Goal: Information Seeking & Learning: Find specific fact

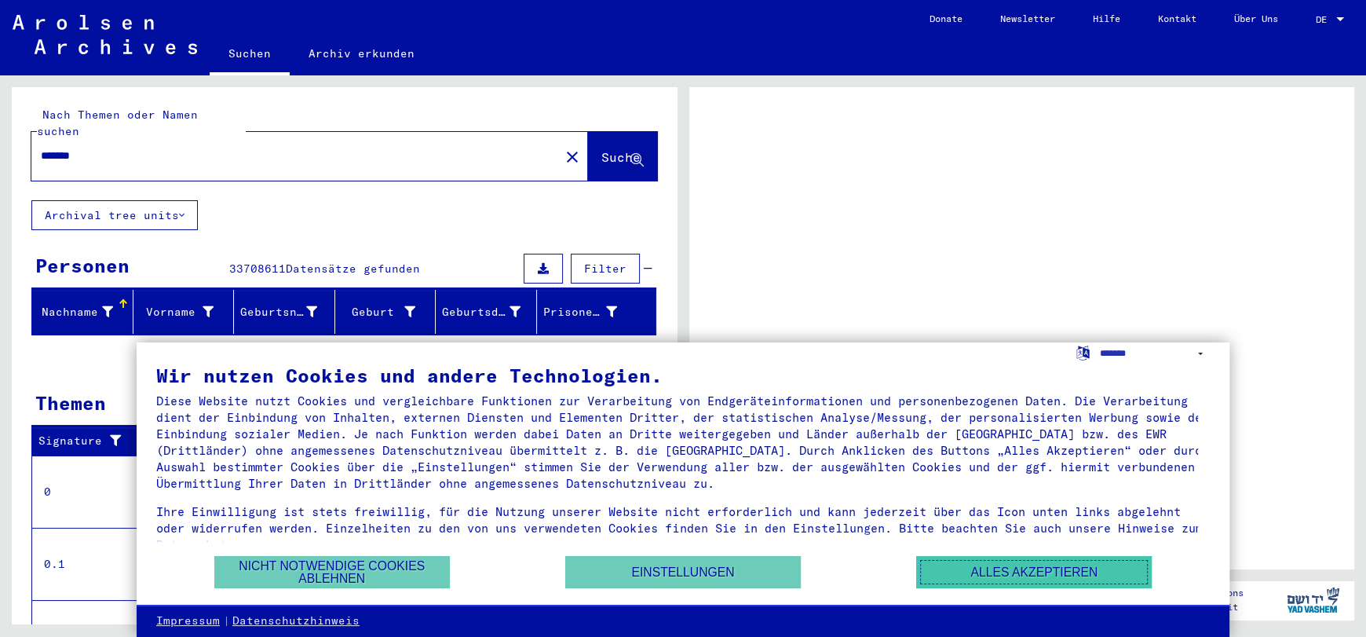
click at [1043, 576] on button "Alles akzeptieren" at bounding box center [1034, 572] width 236 height 32
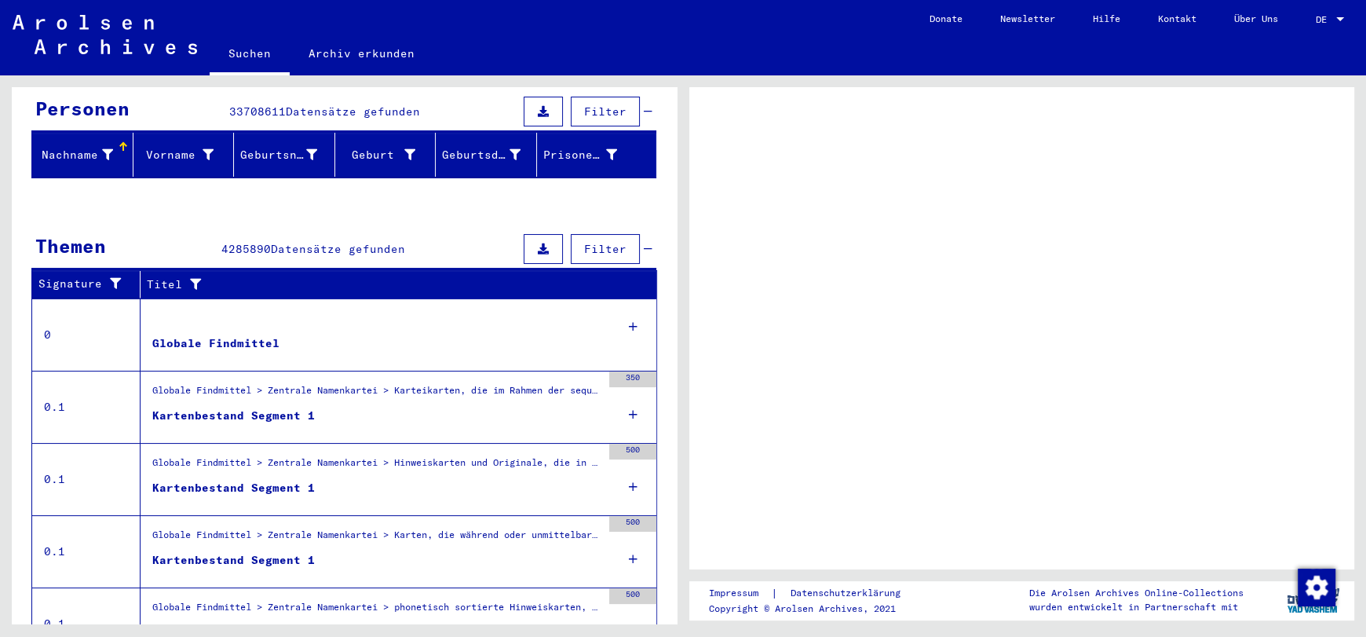
scroll to position [221, 0]
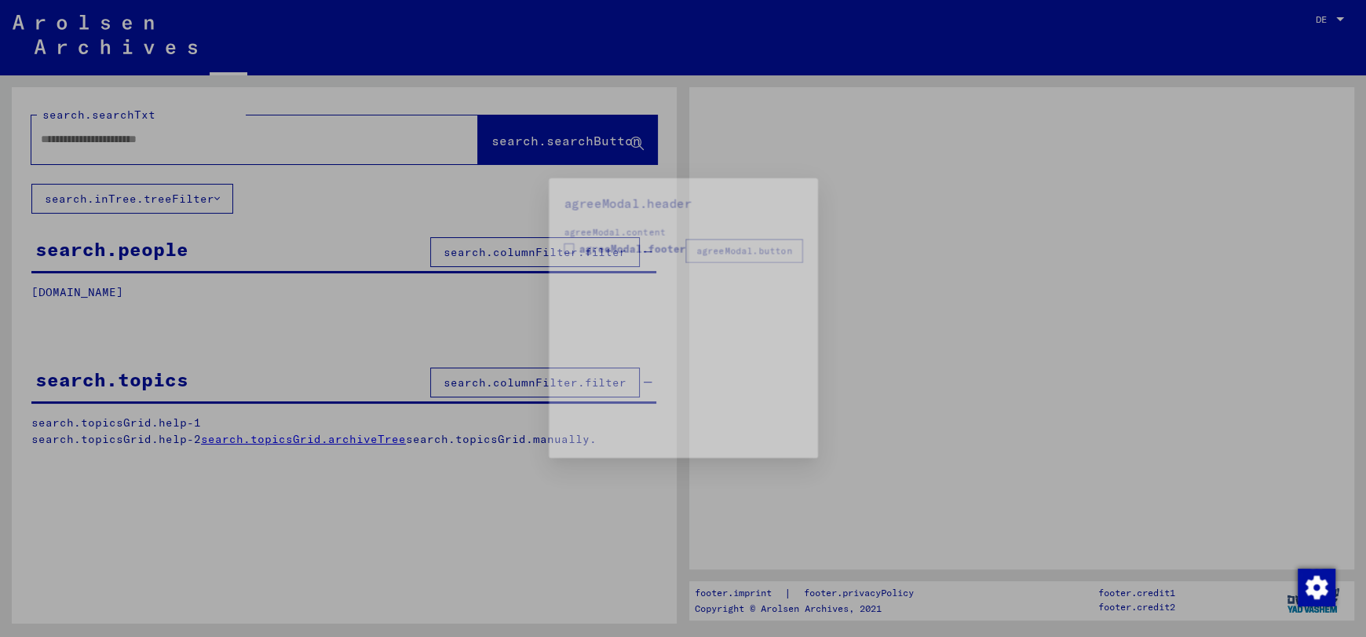
type input "*******"
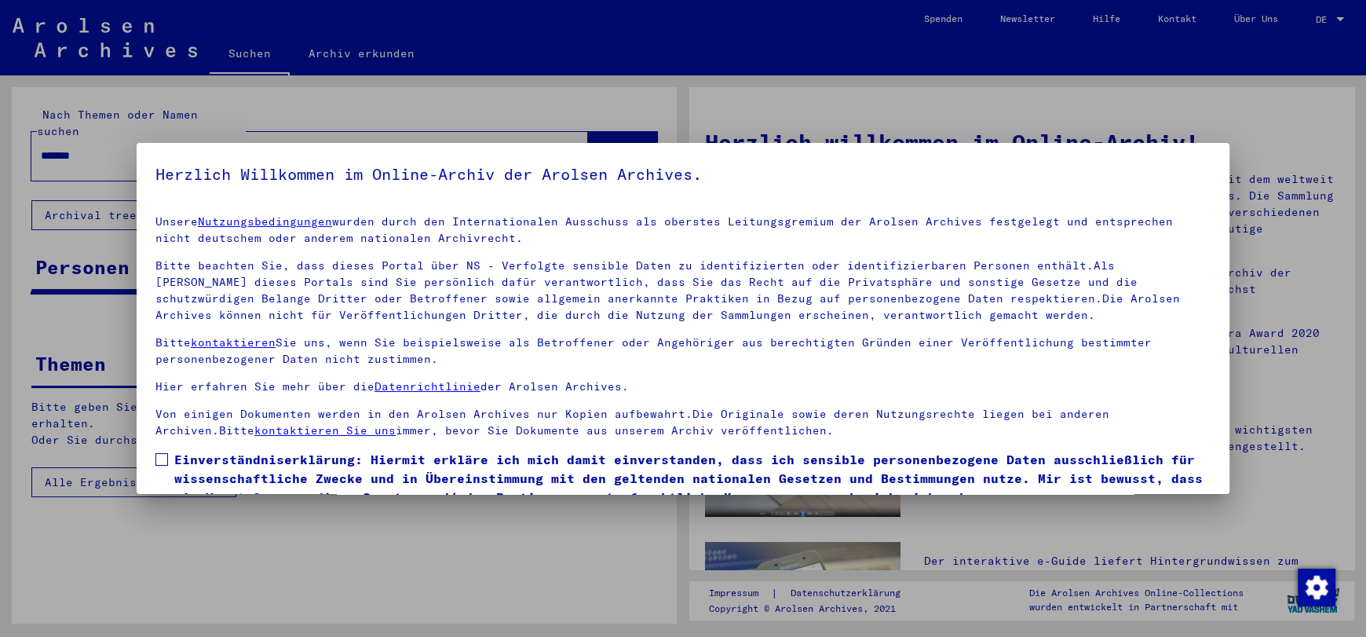
scroll to position [69, 0]
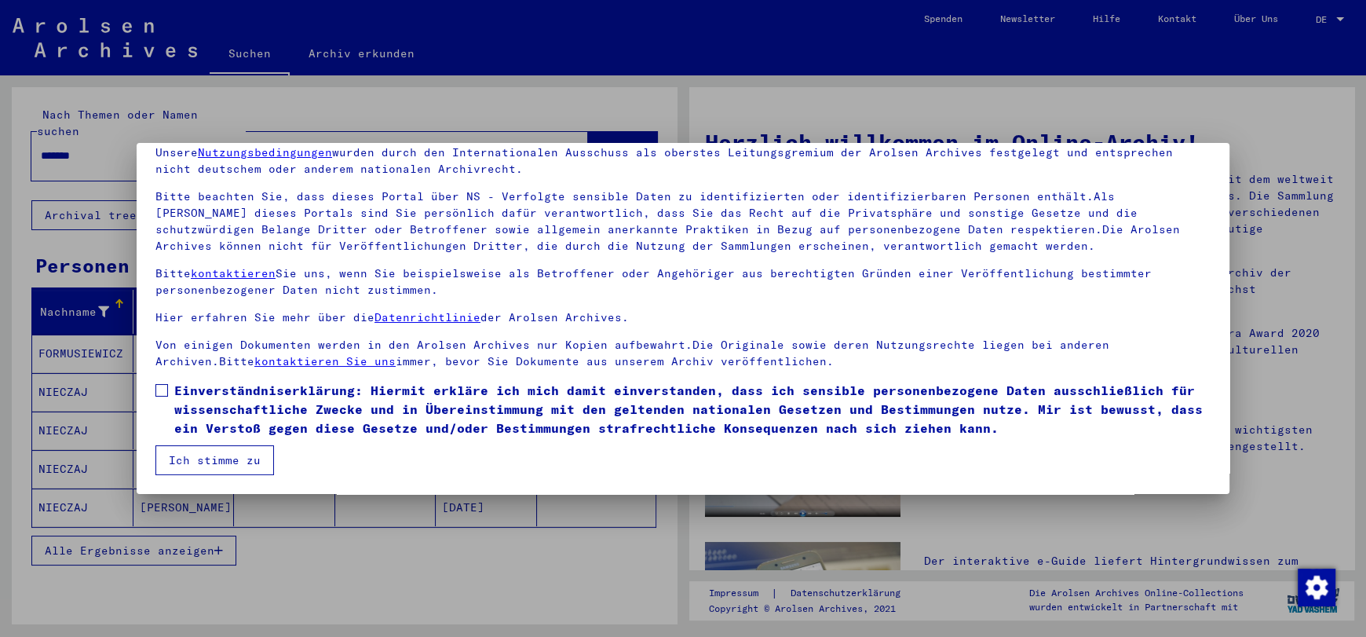
click at [207, 395] on span "Einverständniserklärung: Hiermit erkläre ich mich damit einverstanden, dass ich…" at bounding box center [692, 409] width 1036 height 57
click at [196, 452] on button "Ich stimme zu" at bounding box center [214, 460] width 119 height 30
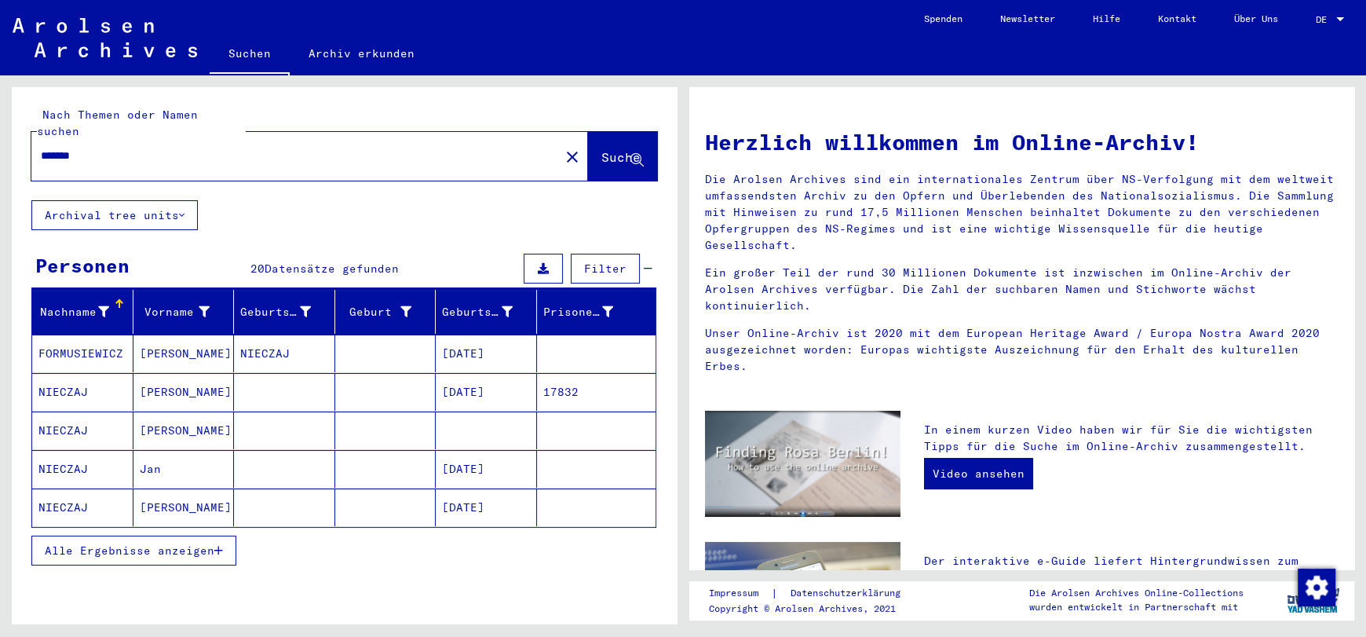
click at [57, 373] on mat-cell "NIECZAJ" at bounding box center [82, 392] width 101 height 38
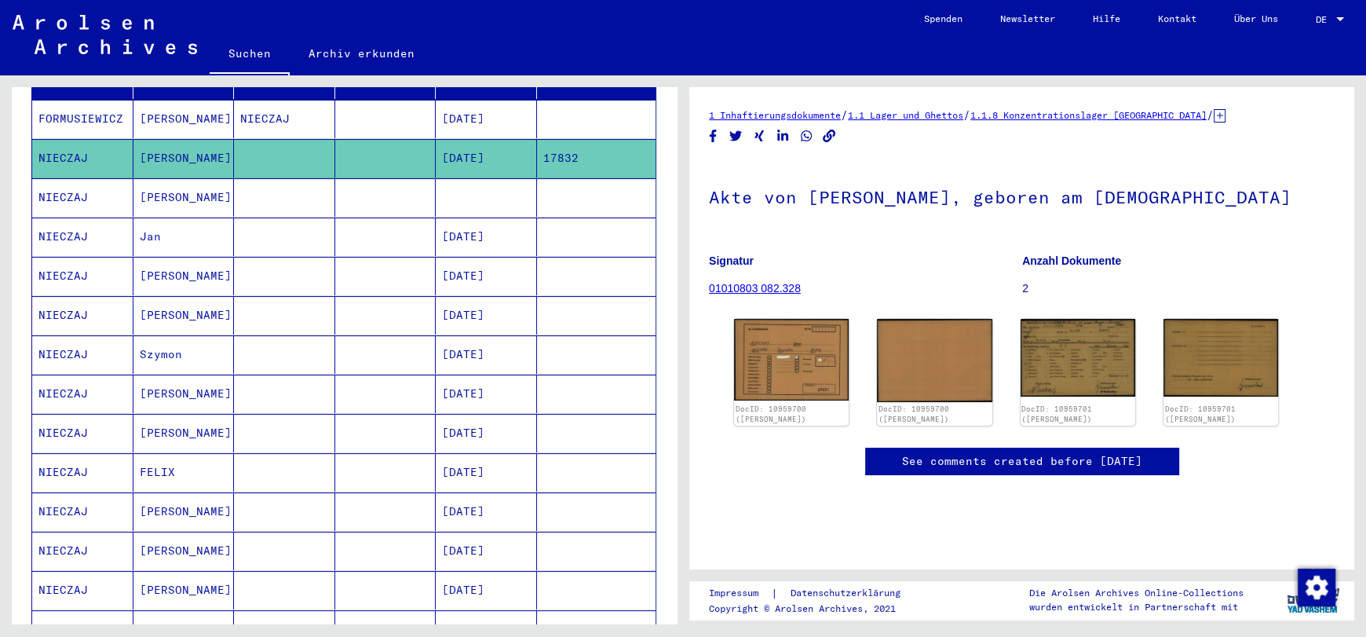
scroll to position [157, 0]
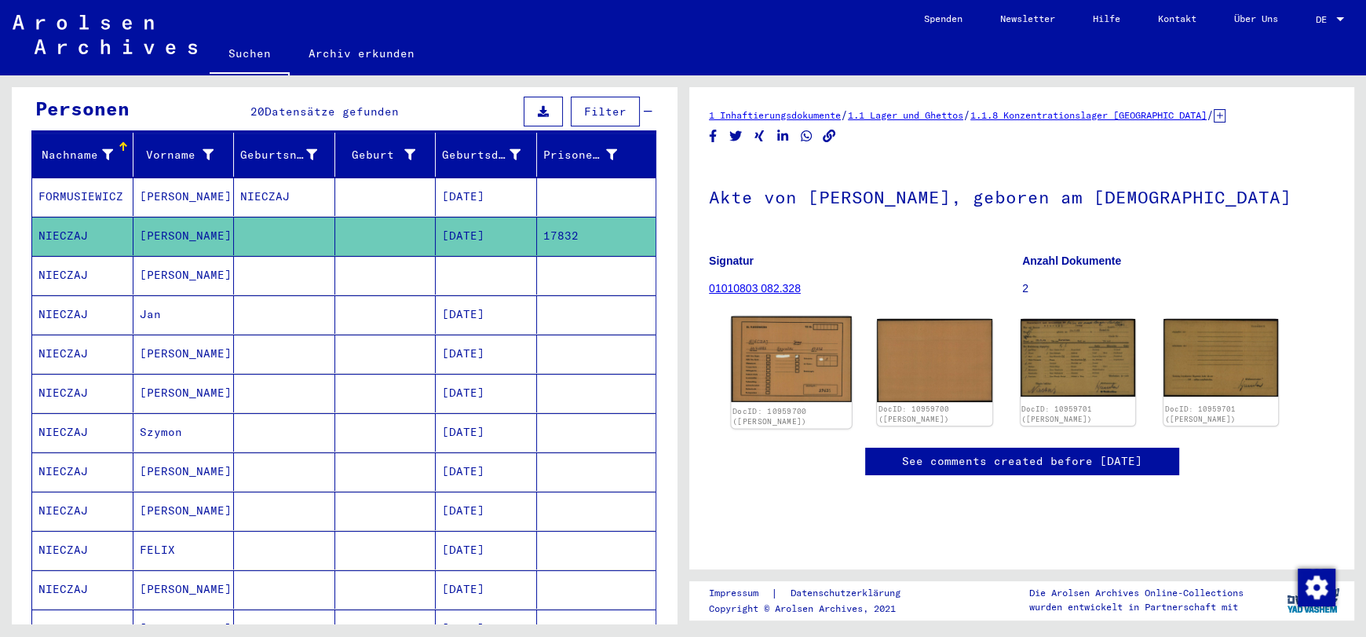
click at [791, 364] on img at bounding box center [791, 359] width 121 height 86
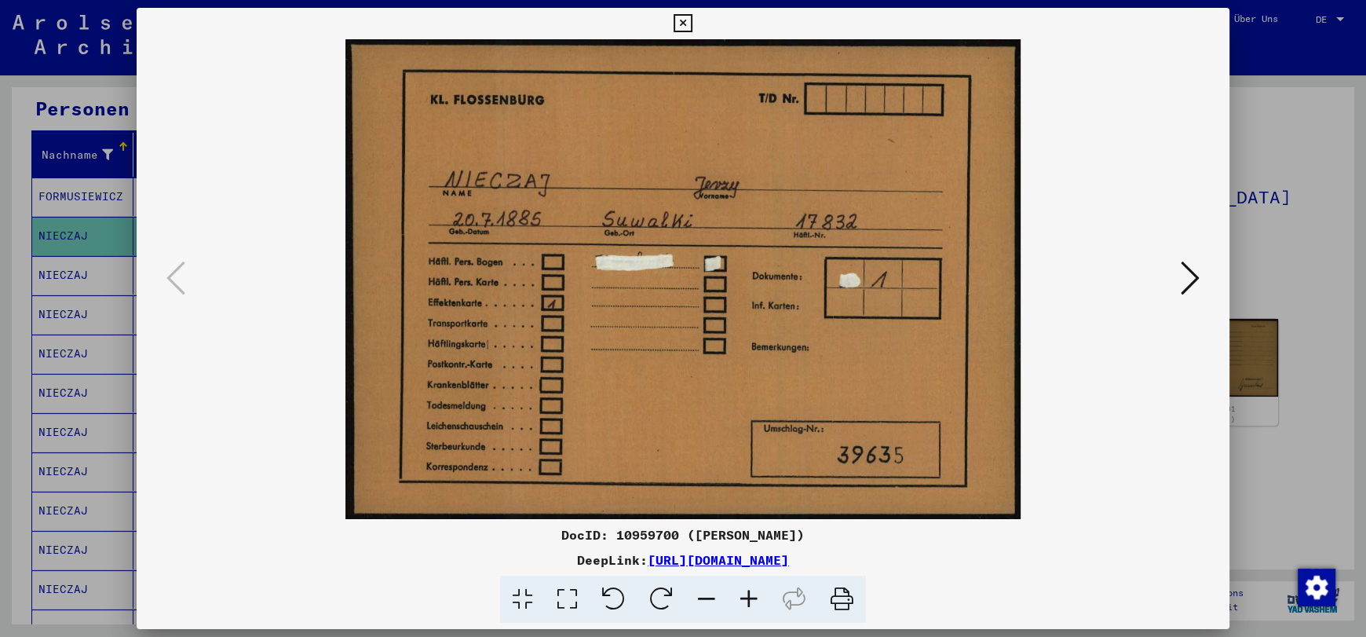
click at [1183, 270] on icon at bounding box center [1190, 278] width 19 height 38
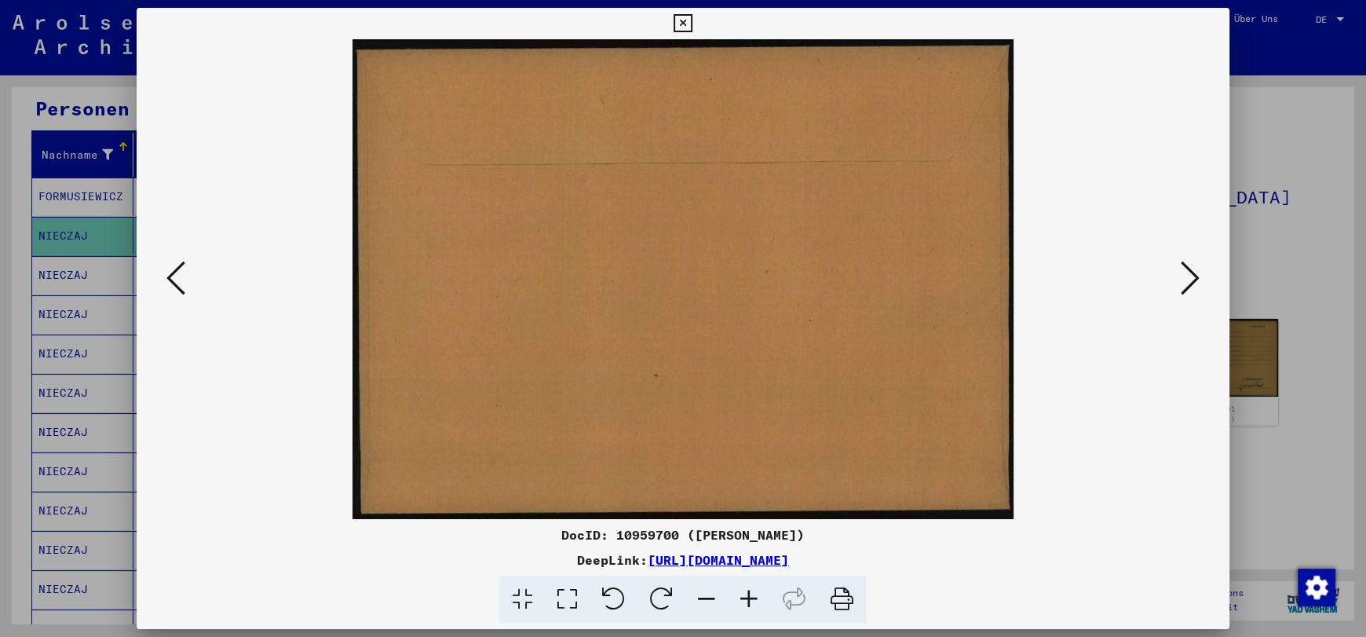
click at [1183, 270] on icon at bounding box center [1190, 278] width 19 height 38
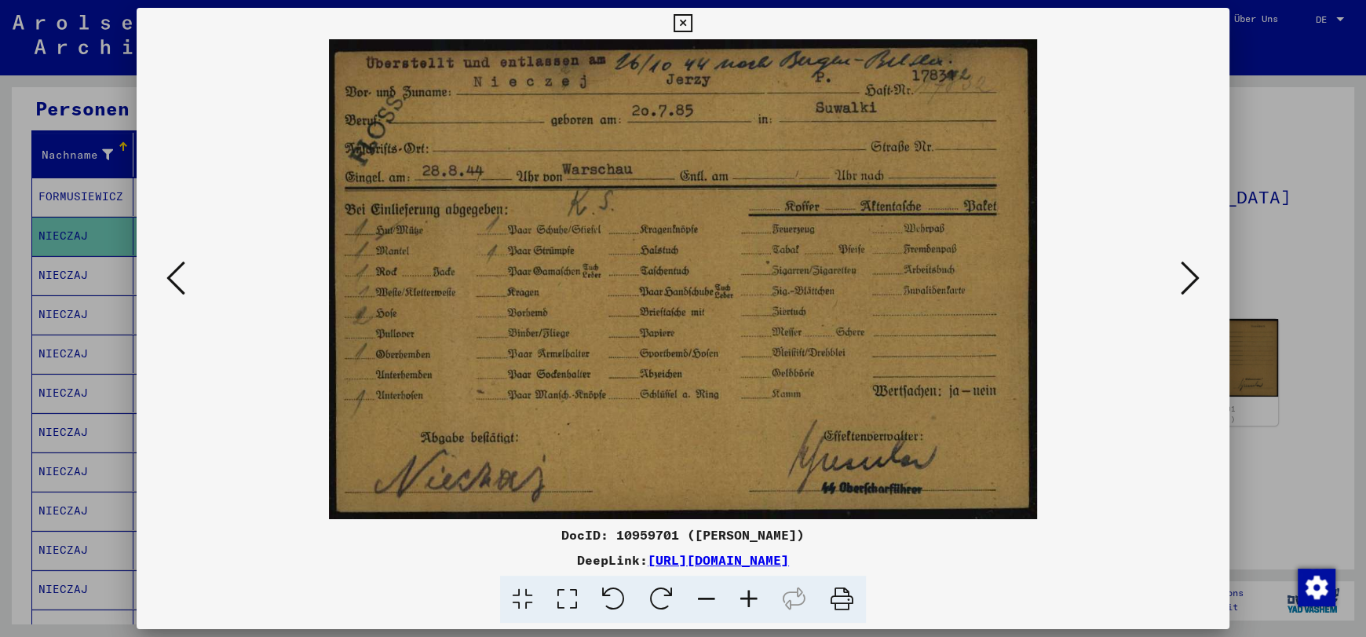
click at [1183, 270] on icon at bounding box center [1190, 278] width 19 height 38
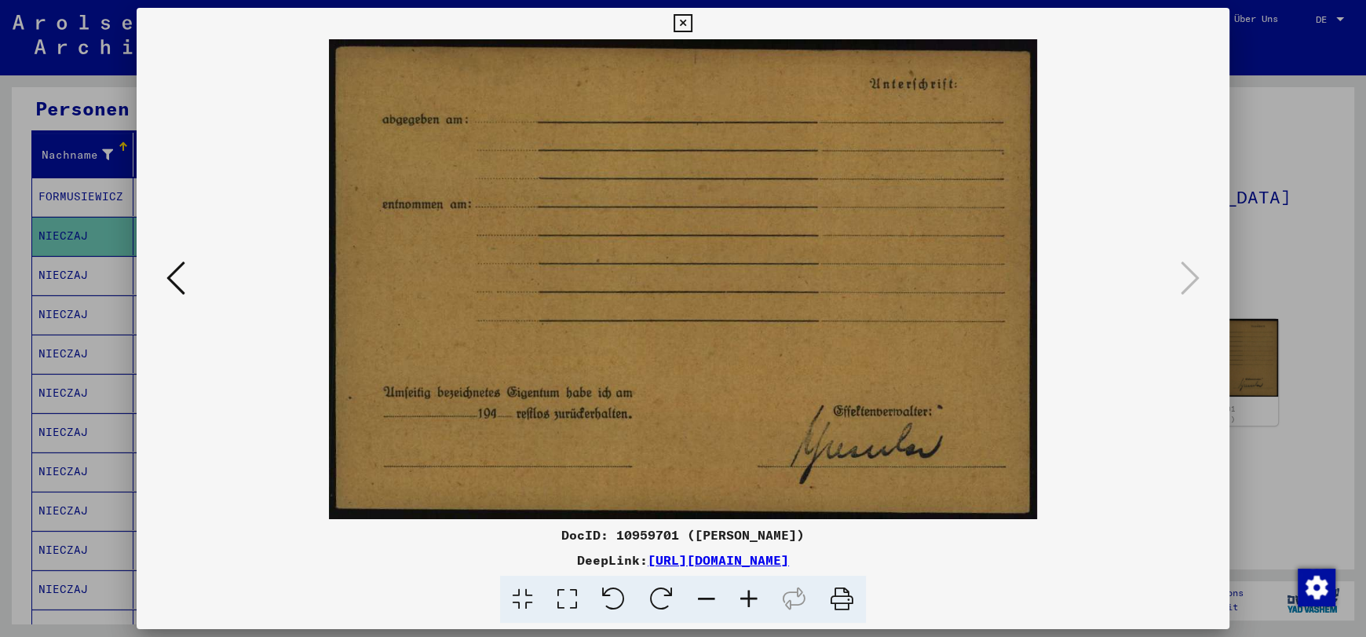
click at [1274, 238] on div at bounding box center [683, 318] width 1366 height 637
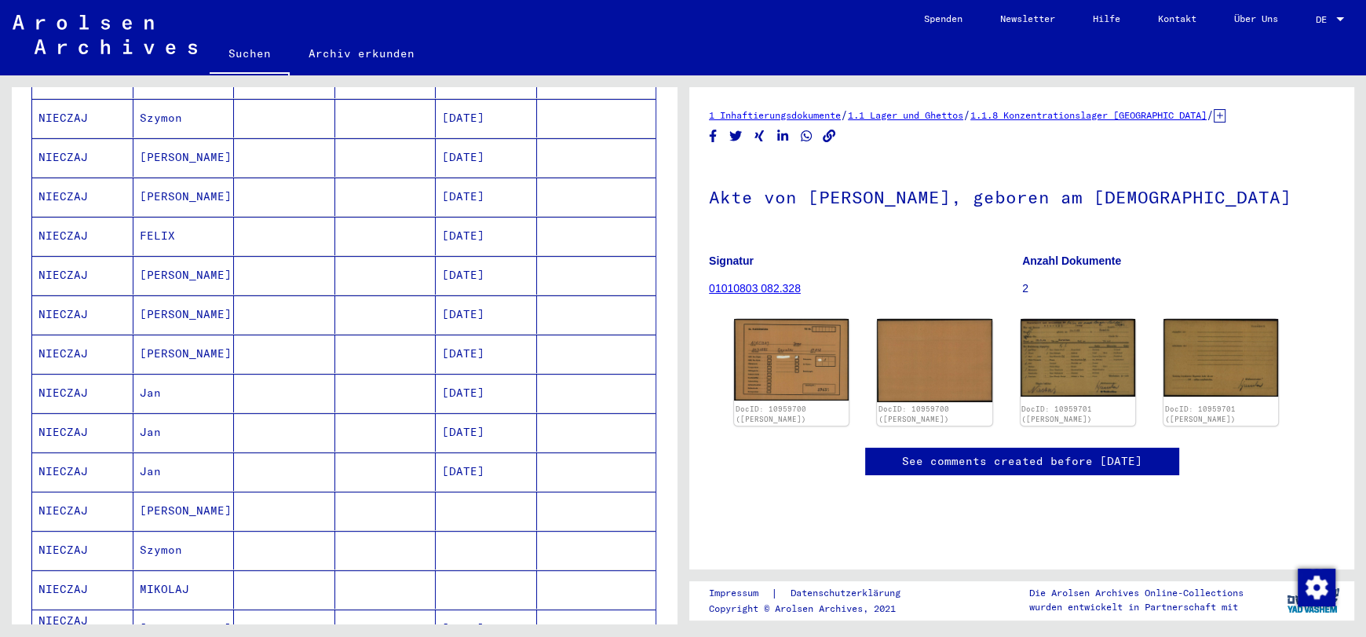
scroll to position [550, 0]
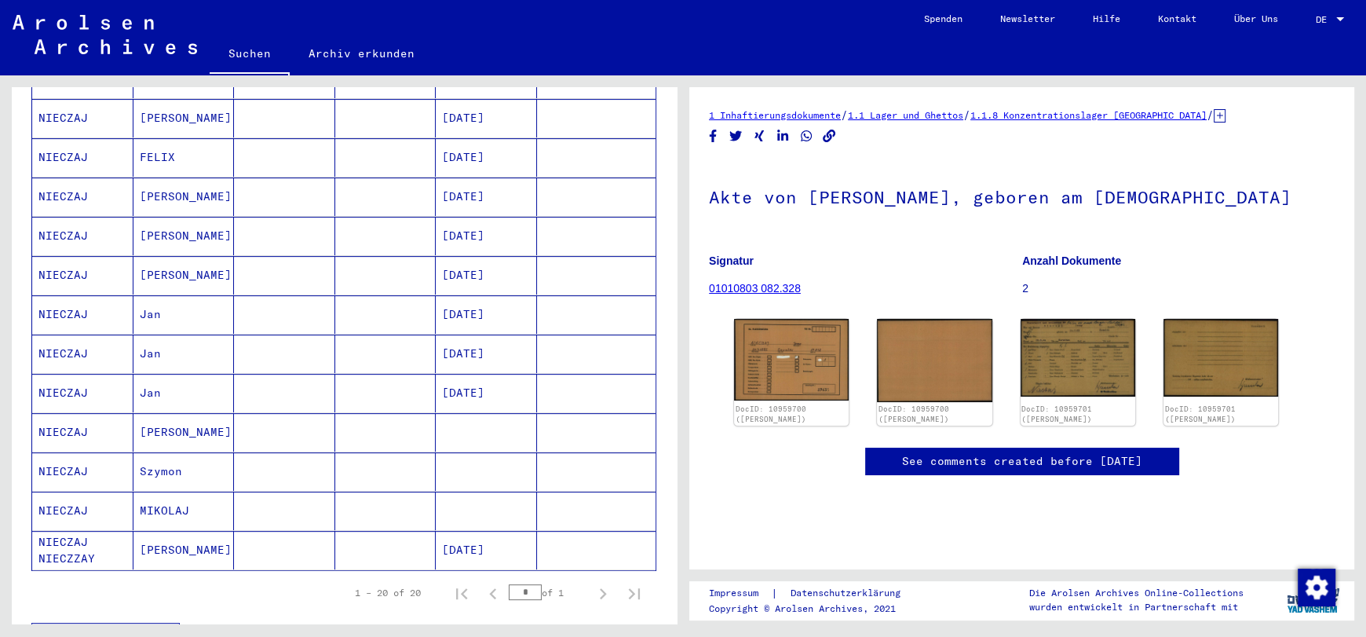
click at [61, 295] on mat-cell "NIECZAJ" at bounding box center [82, 314] width 101 height 38
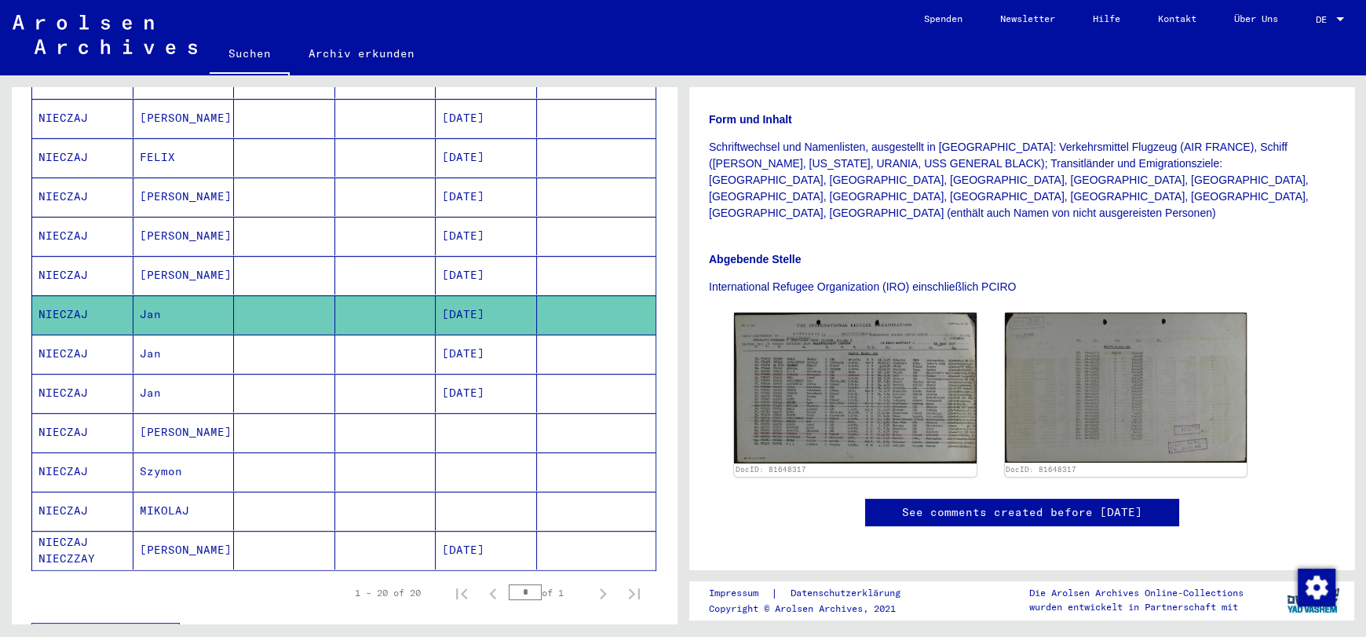
scroll to position [392, 0]
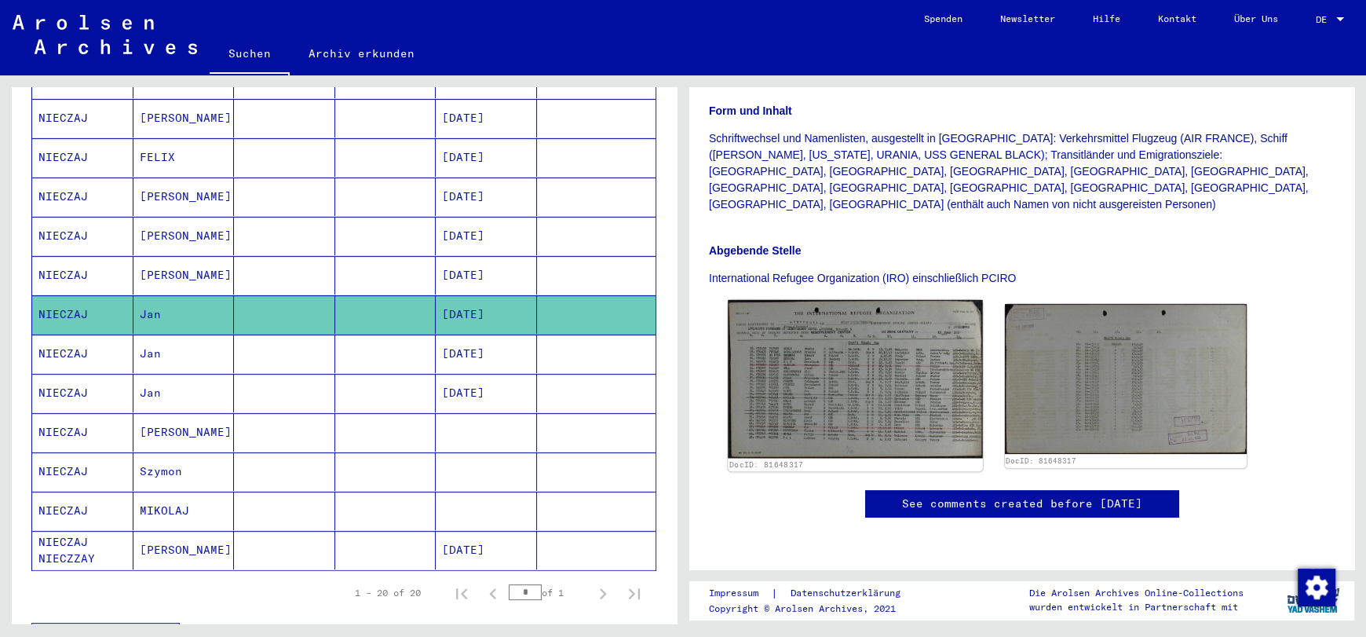
click at [895, 313] on img at bounding box center [855, 379] width 254 height 158
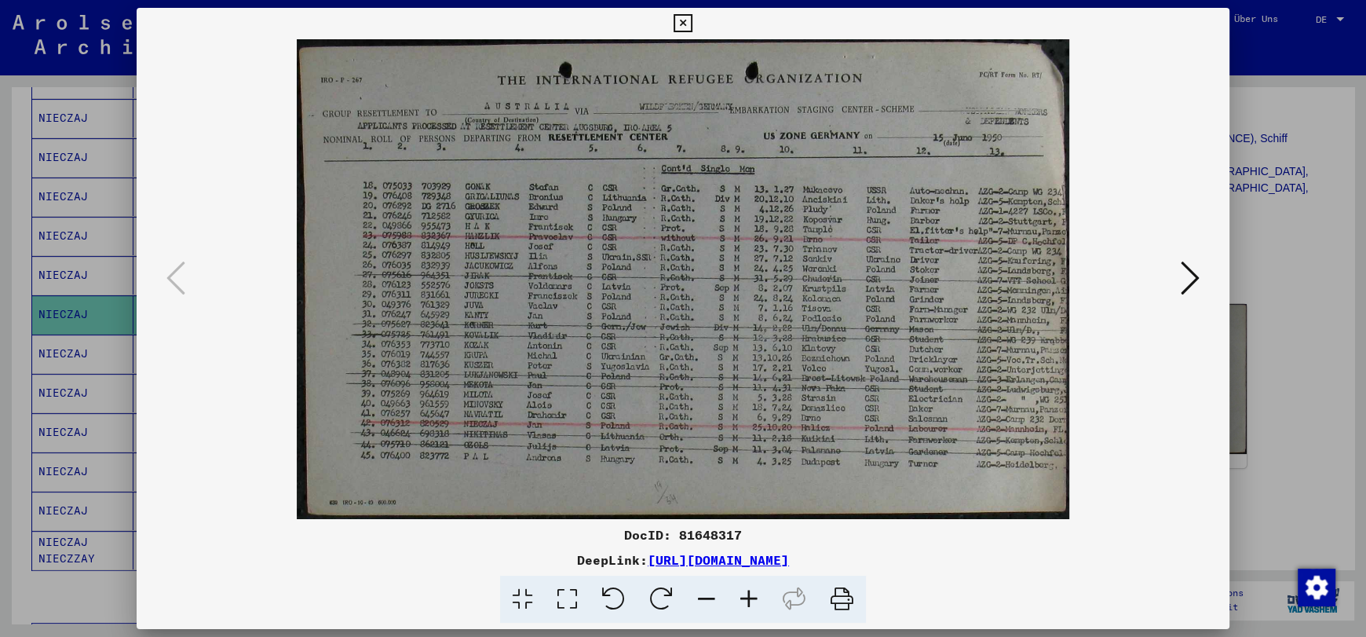
click at [1251, 159] on div at bounding box center [683, 318] width 1366 height 637
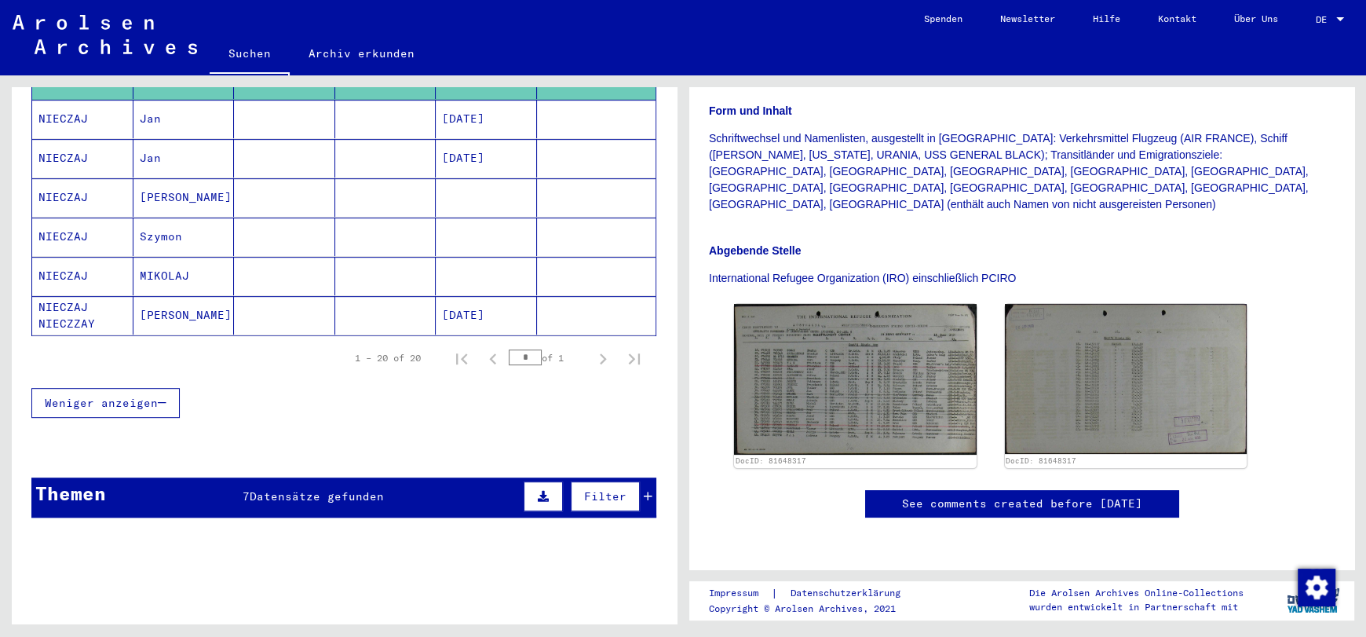
scroll to position [864, 0]
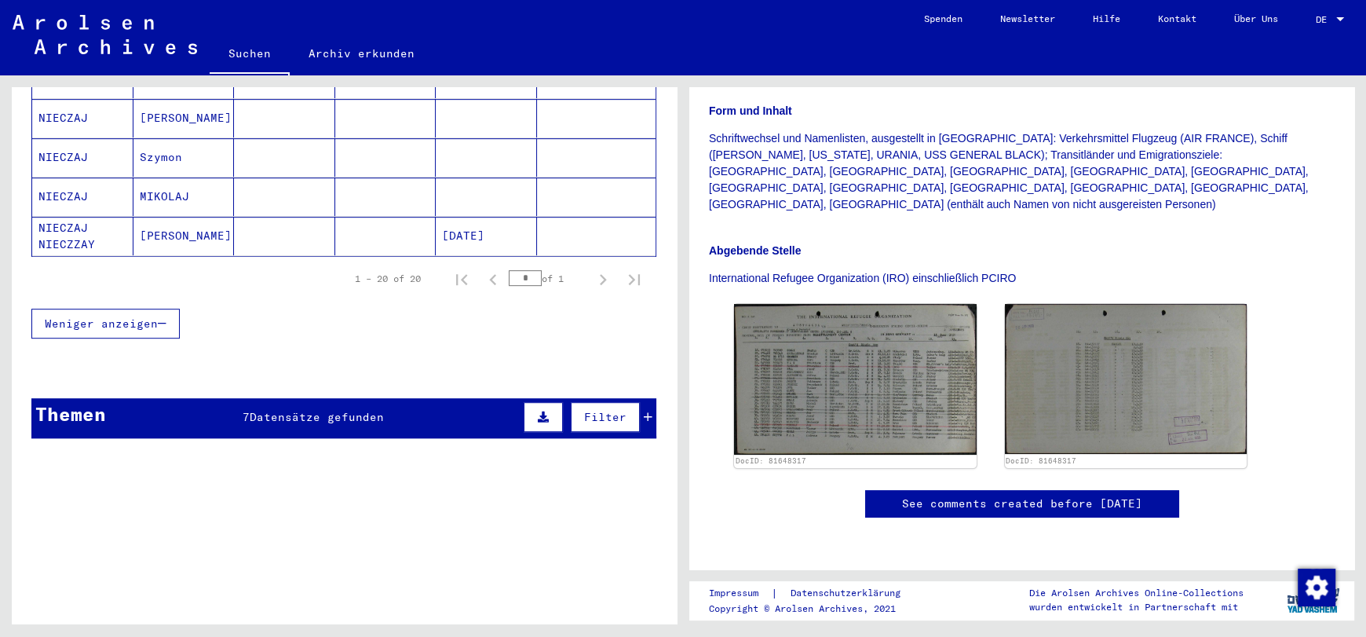
click at [163, 318] on icon "button" at bounding box center [162, 323] width 9 height 11
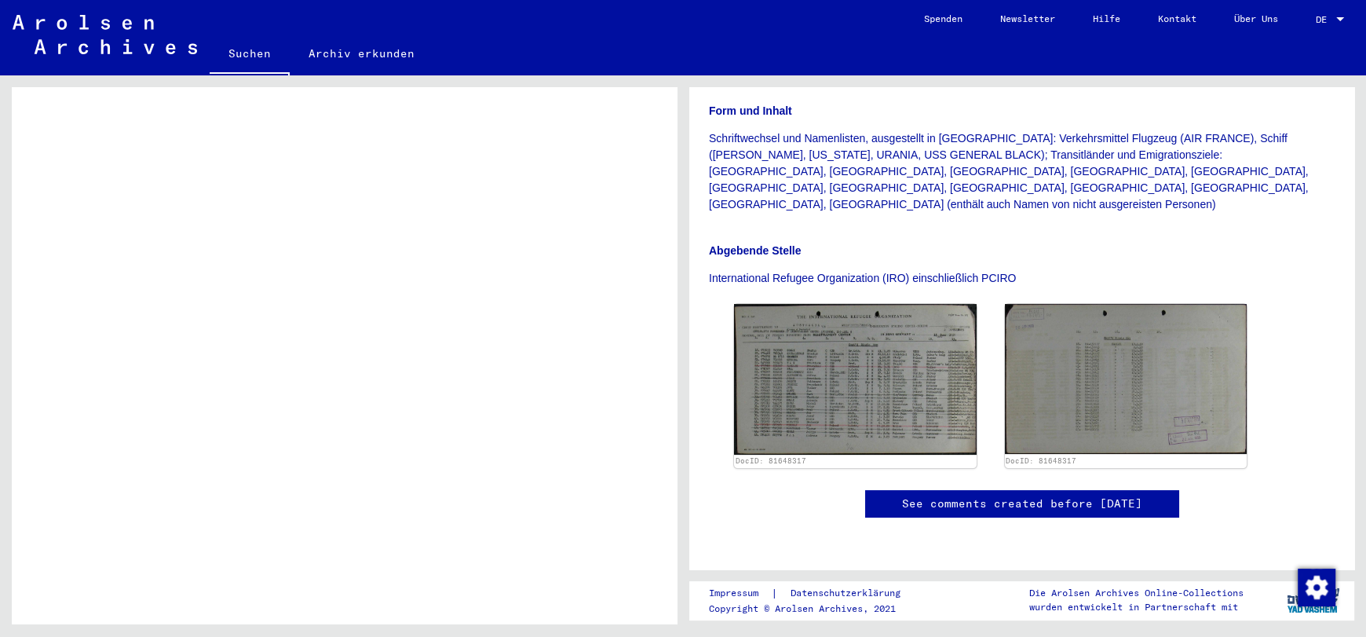
scroll to position [0, 0]
